Goal: Task Accomplishment & Management: Complete application form

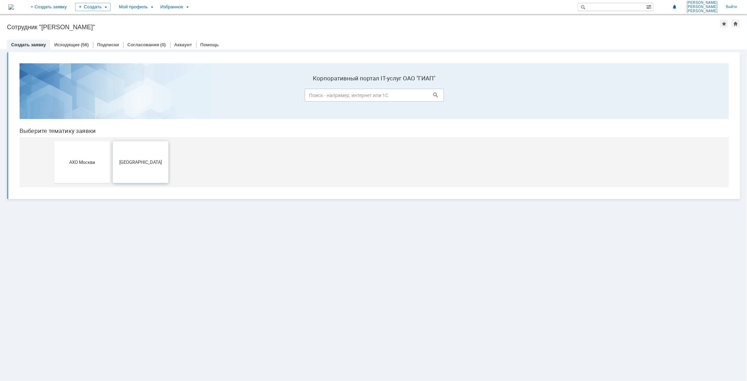
click at [141, 153] on button "[GEOGRAPHIC_DATA]" at bounding box center [140, 162] width 56 height 42
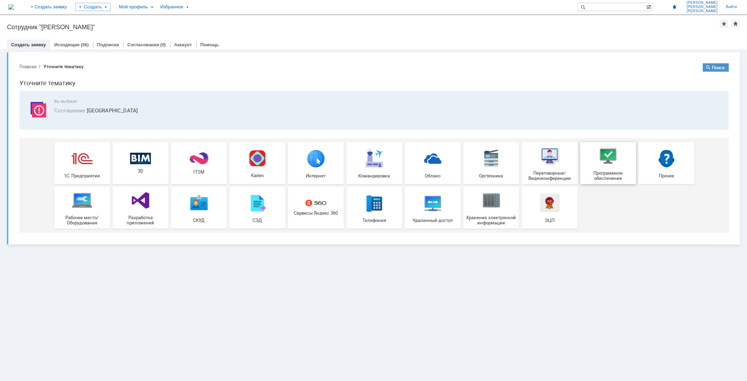
click at [600, 155] on img at bounding box center [607, 155] width 21 height 21
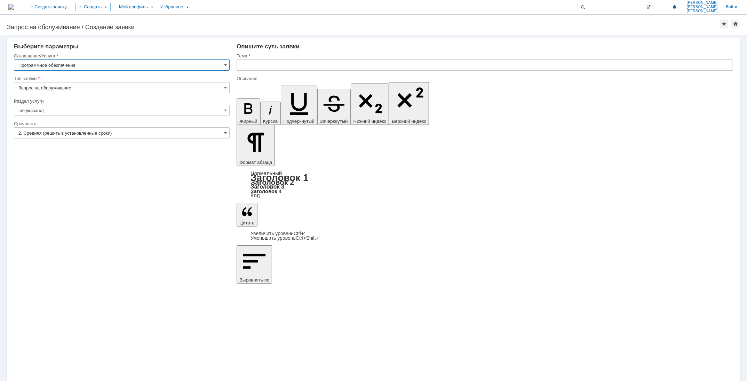
click at [76, 111] on input "[не указано]" at bounding box center [122, 110] width 216 height 11
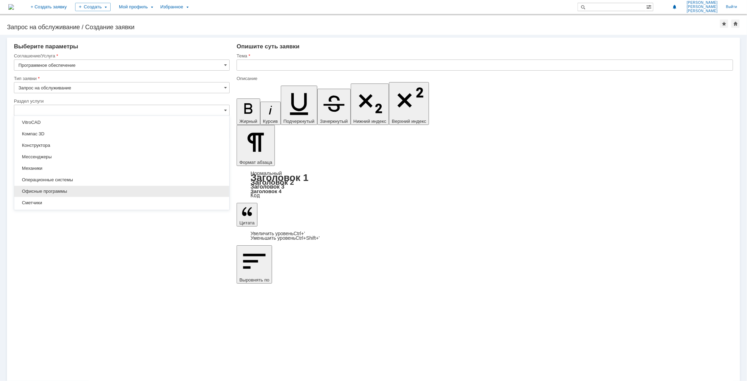
click at [73, 189] on span "Офисные программы" at bounding box center [121, 192] width 207 height 6
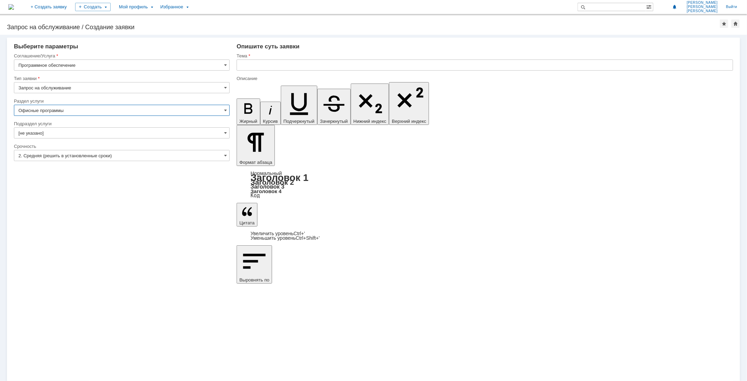
type input "Офисные программы"
click at [268, 60] on input "text" at bounding box center [485, 64] width 496 height 11
type input "Excel"
drag, startPoint x: 258, startPoint y: 66, endPoint x: 206, endPoint y: 65, distance: 51.8
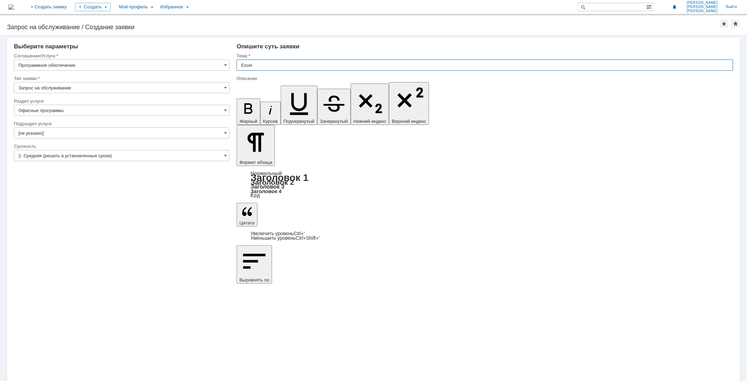
drag, startPoint x: 253, startPoint y: 65, endPoint x: 240, endPoint y: 63, distance: 13.0
click at [240, 63] on input "Excel" at bounding box center [485, 64] width 496 height 11
